Goal: Information Seeking & Learning: Learn about a topic

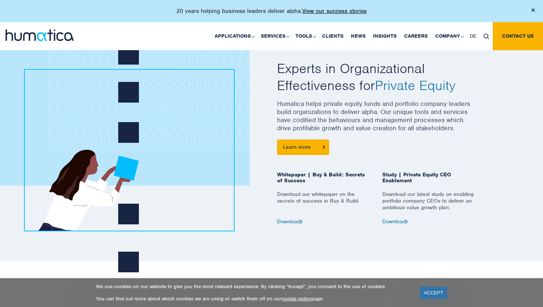
scroll to position [302, 0]
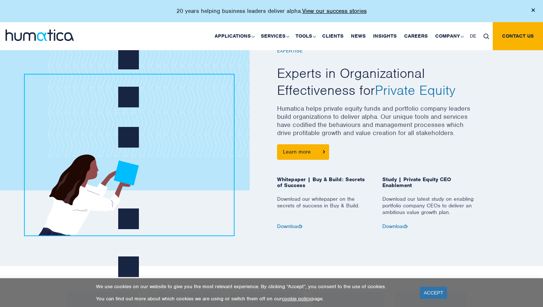
click at [325, 121] on p "Humatica helps private equity funds and portfolio company leaders build organiz…" at bounding box center [376, 124] width 199 height 40
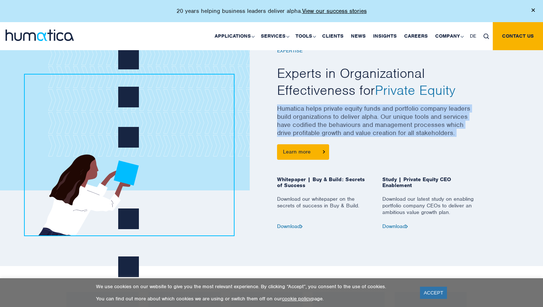
click at [325, 121] on p "Humatica helps private equity funds and portfolio company leaders build organiz…" at bounding box center [376, 124] width 199 height 40
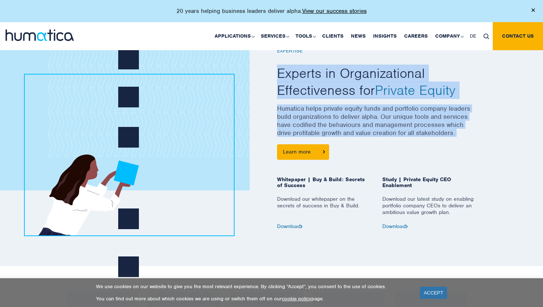
drag, startPoint x: 333, startPoint y: 128, endPoint x: 331, endPoint y: 96, distance: 31.8
click at [331, 96] on div "EXPERTISE Experts in Organizational Effectiveness for Private Equity Humatica h…" at bounding box center [376, 130] width 199 height 200
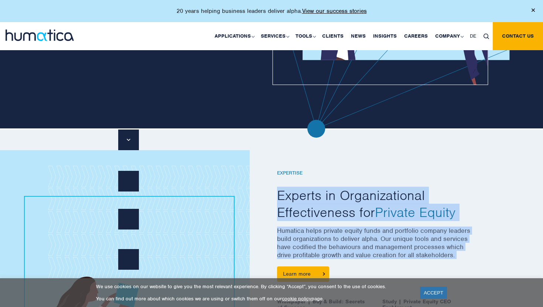
scroll to position [0, 0]
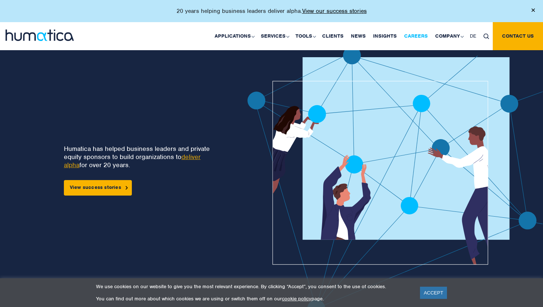
click at [415, 34] on link "Careers" at bounding box center [415, 36] width 31 height 28
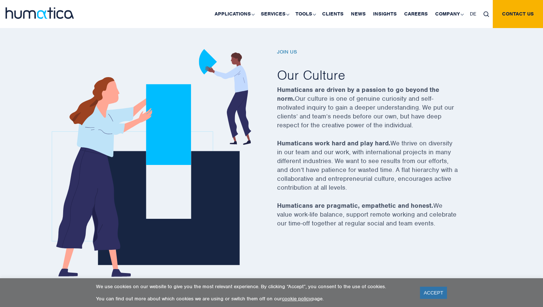
scroll to position [236, 0]
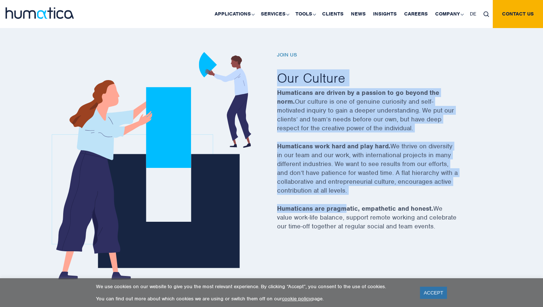
drag, startPoint x: 319, startPoint y: 60, endPoint x: 346, endPoint y: 214, distance: 156.4
click at [347, 214] on div "Join us Our Culture Humaticans are driven by a passion to go beyond the norm. O…" at bounding box center [376, 146] width 199 height 188
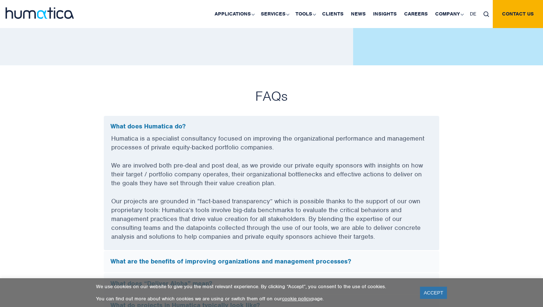
scroll to position [1908, 0]
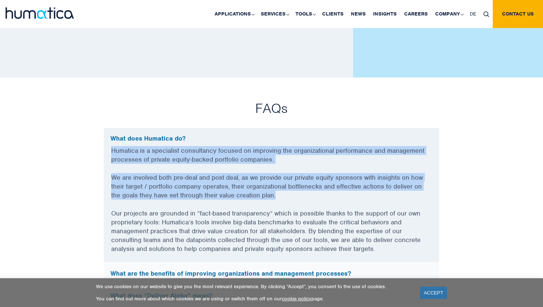
drag, startPoint x: 298, startPoint y: 141, endPoint x: 325, endPoint y: 205, distance: 69.8
click at [325, 205] on div "What does Humatica do? Humatica is a specialist consultancy focused on improvin…" at bounding box center [271, 195] width 336 height 135
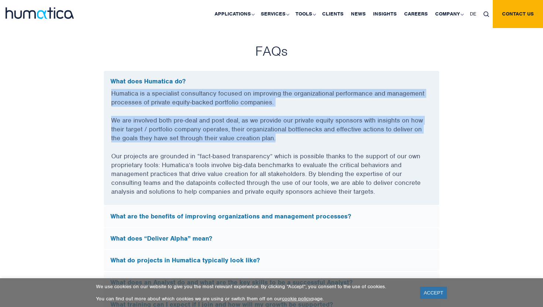
scroll to position [1970, 0]
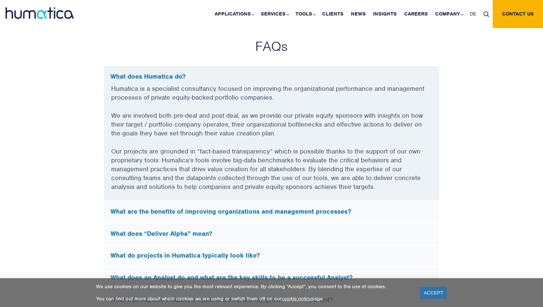
click at [319, 216] on div "What are the benefits of improving organizations and management processes?" at bounding box center [271, 211] width 335 height 21
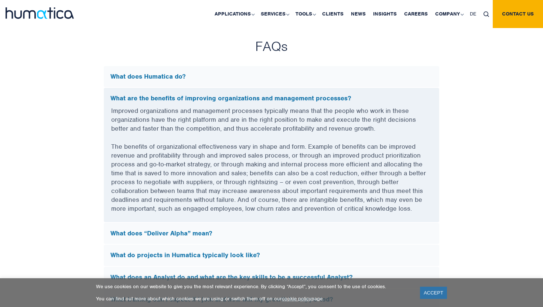
click at [319, 216] on p "The benefits of organizational effectiveness vary in shape and form. Example of…" at bounding box center [271, 182] width 320 height 80
click at [324, 230] on h5 "What does “Deliver Alpha” mean?" at bounding box center [271, 234] width 322 height 8
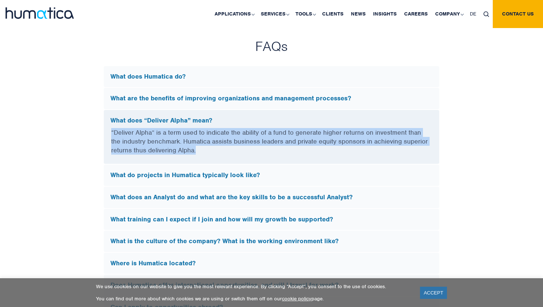
drag, startPoint x: 250, startPoint y: 155, endPoint x: 247, endPoint y: 117, distance: 37.8
click at [247, 117] on div "What does “Deliver Alpha” mean? “Deliver Alpha” is a term used to indicate the …" at bounding box center [271, 137] width 336 height 55
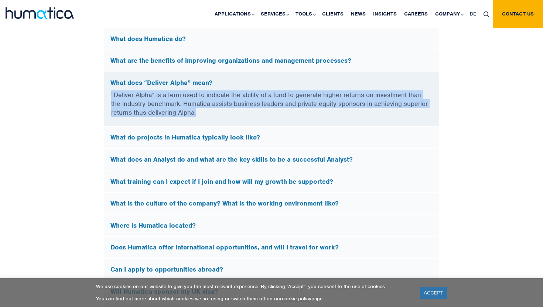
scroll to position [2013, 0]
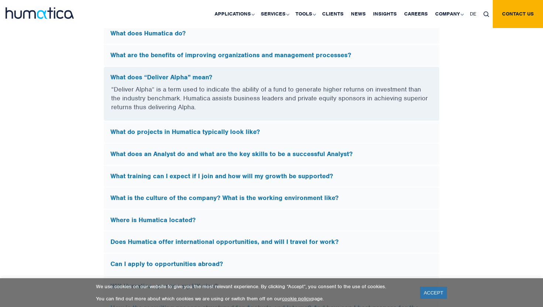
click at [258, 180] on div "What training can I expect if I join and how will my growth be supported?" at bounding box center [271, 176] width 335 height 21
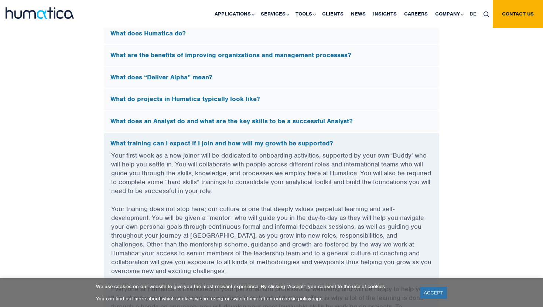
click at [236, 135] on div "What training can I expect if I join and how will my growth be supported?" at bounding box center [271, 142] width 335 height 18
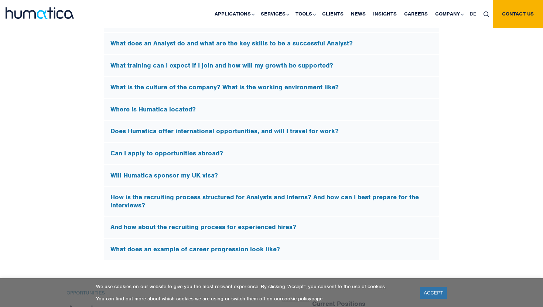
scroll to position [2129, 0]
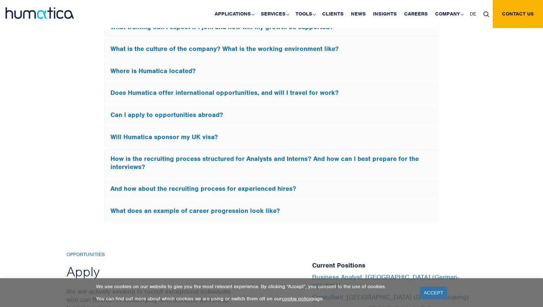
click at [235, 137] on h5 "Will Humatica sponsor my UK visa?" at bounding box center [271, 137] width 322 height 8
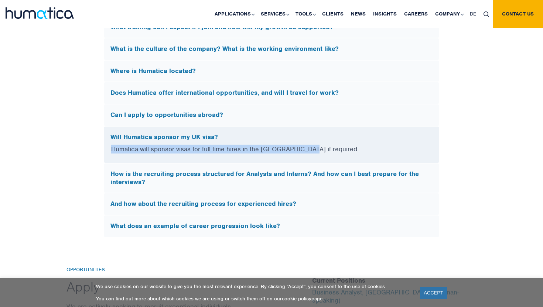
drag, startPoint x: 245, startPoint y: 152, endPoint x: 247, endPoint y: 139, distance: 12.7
click at [247, 139] on div "Will Humatica sponsor my UK visa? Humatica will sponsor visas for full time hir…" at bounding box center [271, 144] width 336 height 37
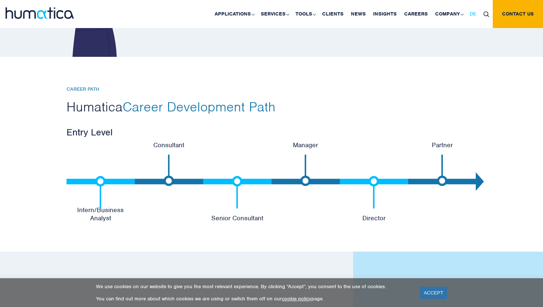
scroll to position [1485, 0]
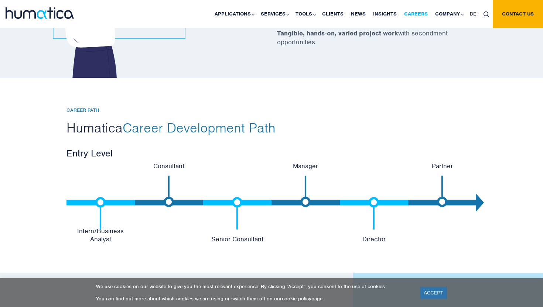
click at [417, 17] on link "Careers" at bounding box center [415, 14] width 31 height 28
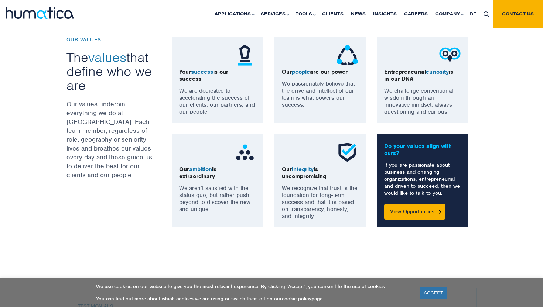
scroll to position [658, 0]
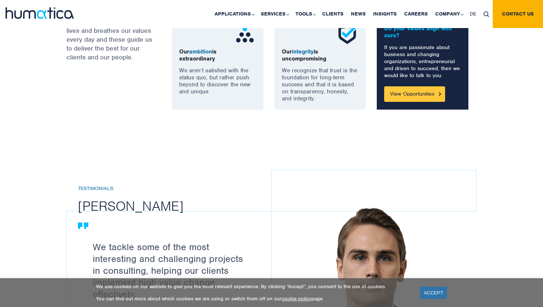
click at [406, 100] on link "View Opportunities" at bounding box center [414, 94] width 61 height 16
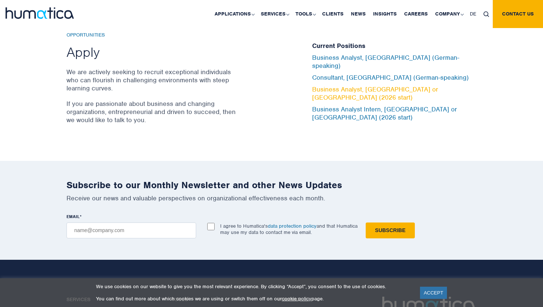
click at [353, 90] on link "Business Analyst, [GEOGRAPHIC_DATA] or [GEOGRAPHIC_DATA] (2026 start)" at bounding box center [375, 93] width 126 height 16
